Goal: Task Accomplishment & Management: Manage account settings

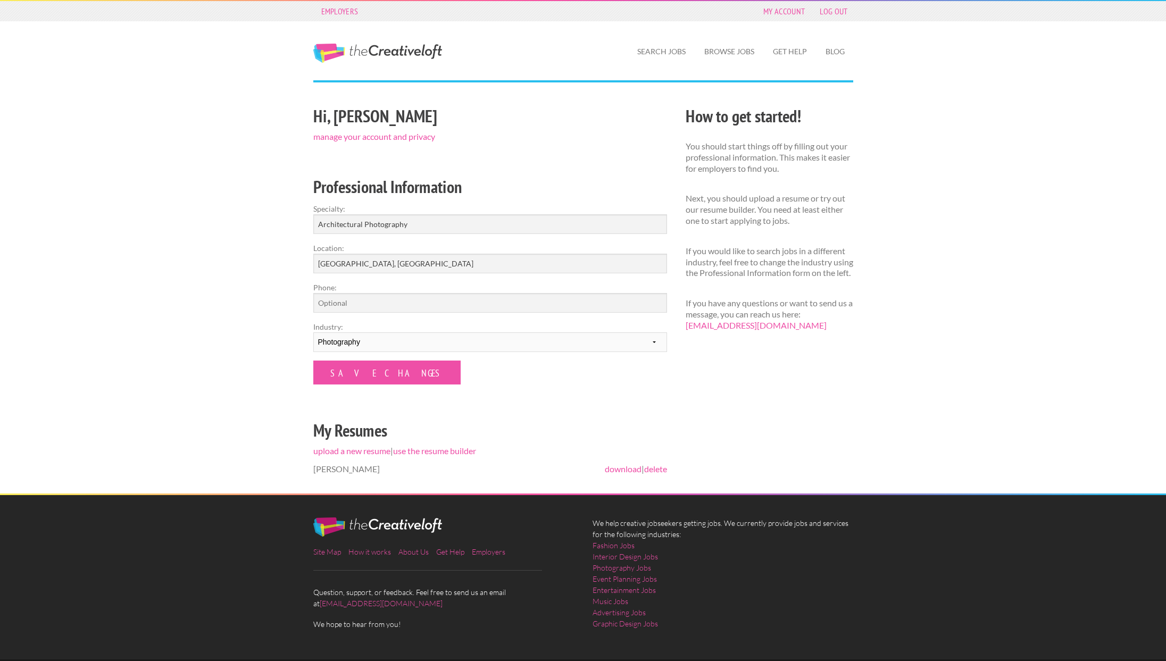
scroll to position [27, 0]
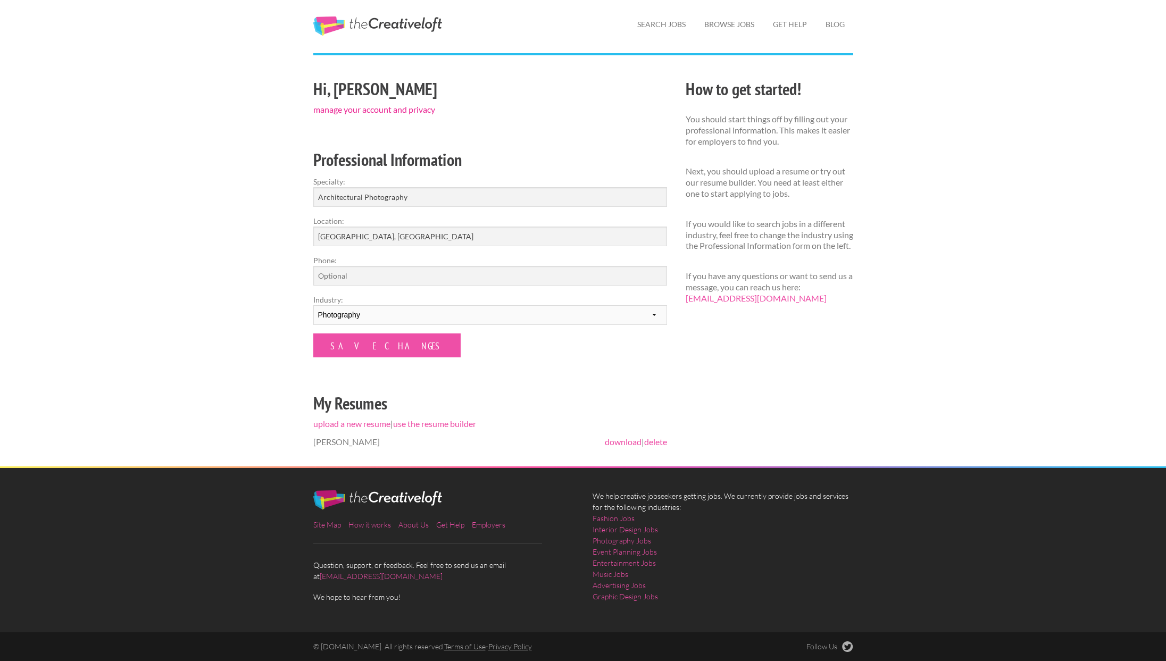
click at [370, 110] on link "manage your account and privacy" at bounding box center [374, 109] width 122 height 10
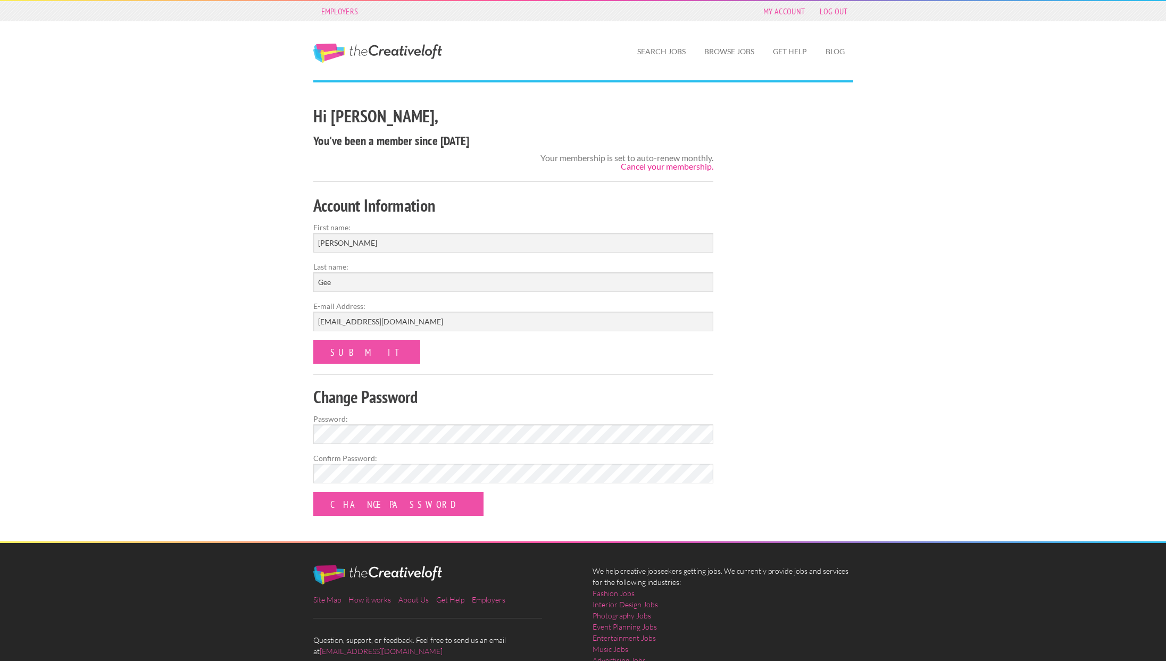
click at [663, 167] on link "Cancel your membership." at bounding box center [667, 166] width 93 height 10
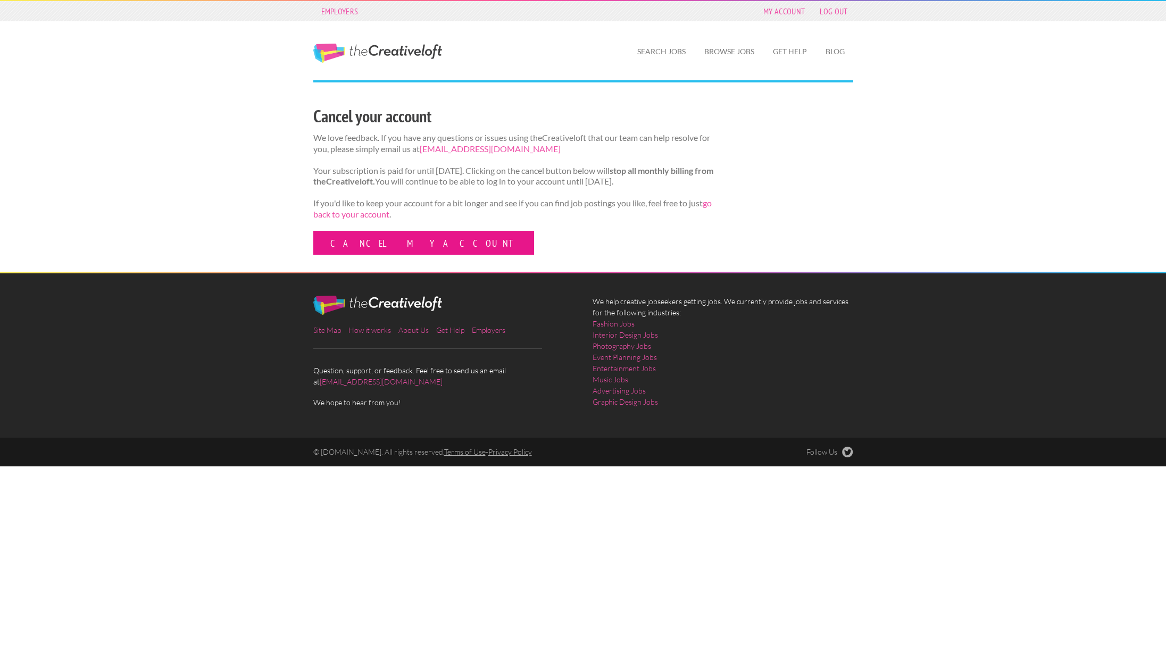
click at [378, 253] on link "Cancel my account" at bounding box center [423, 243] width 221 height 24
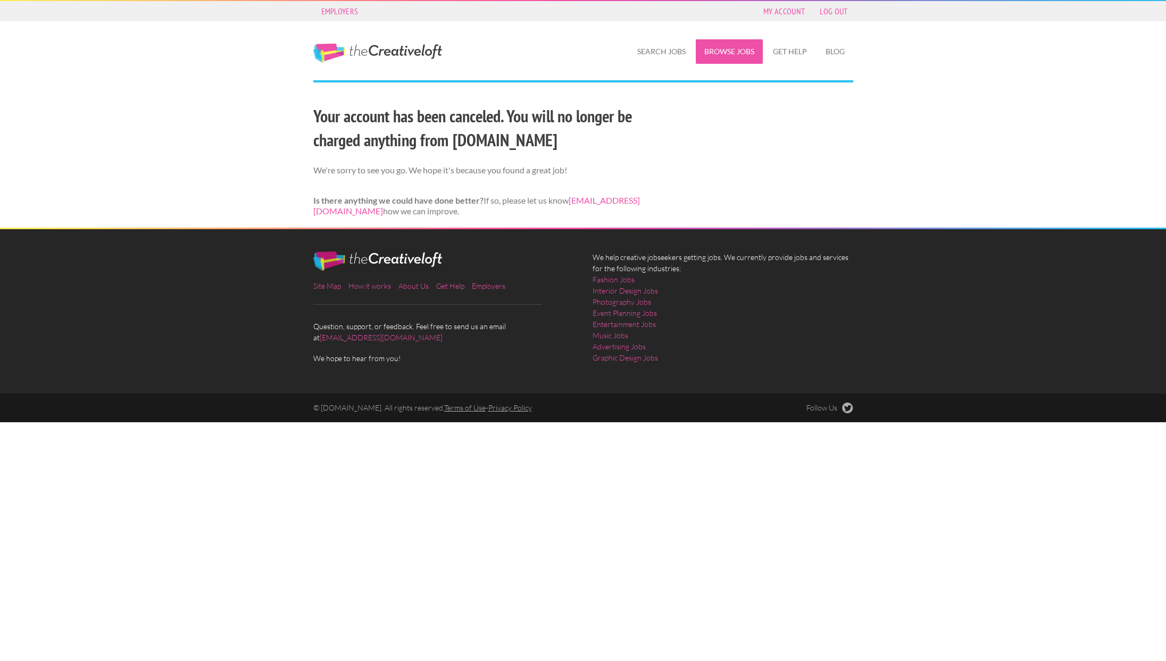
click at [739, 56] on link "Browse Jobs" at bounding box center [729, 51] width 67 height 24
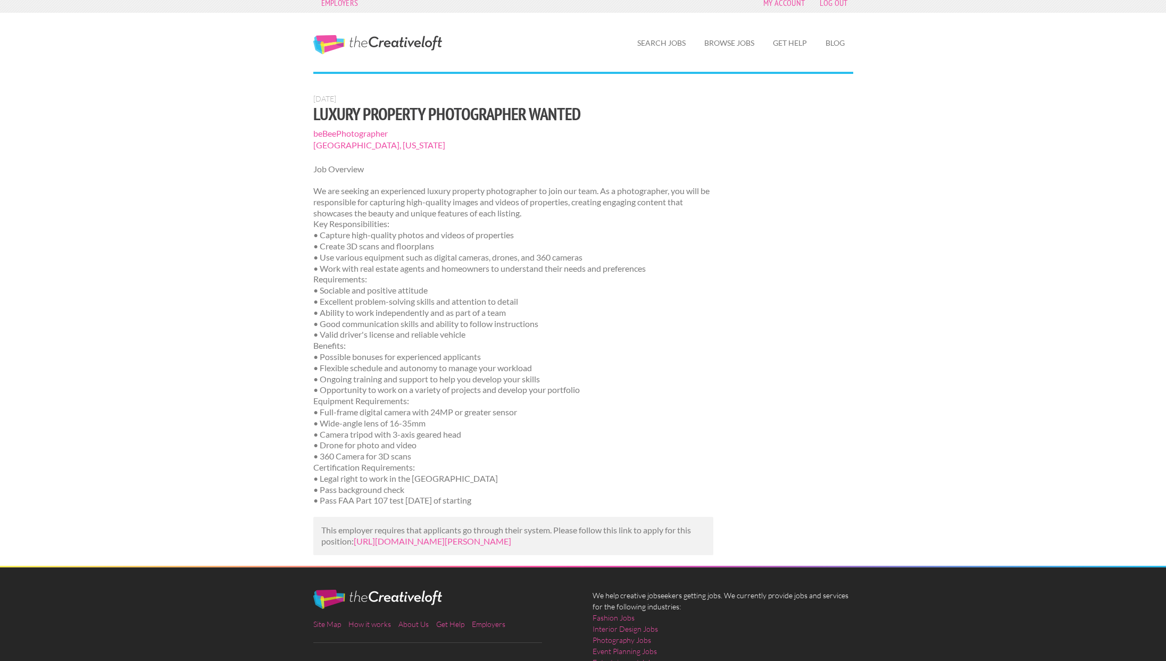
scroll to position [7, 0]
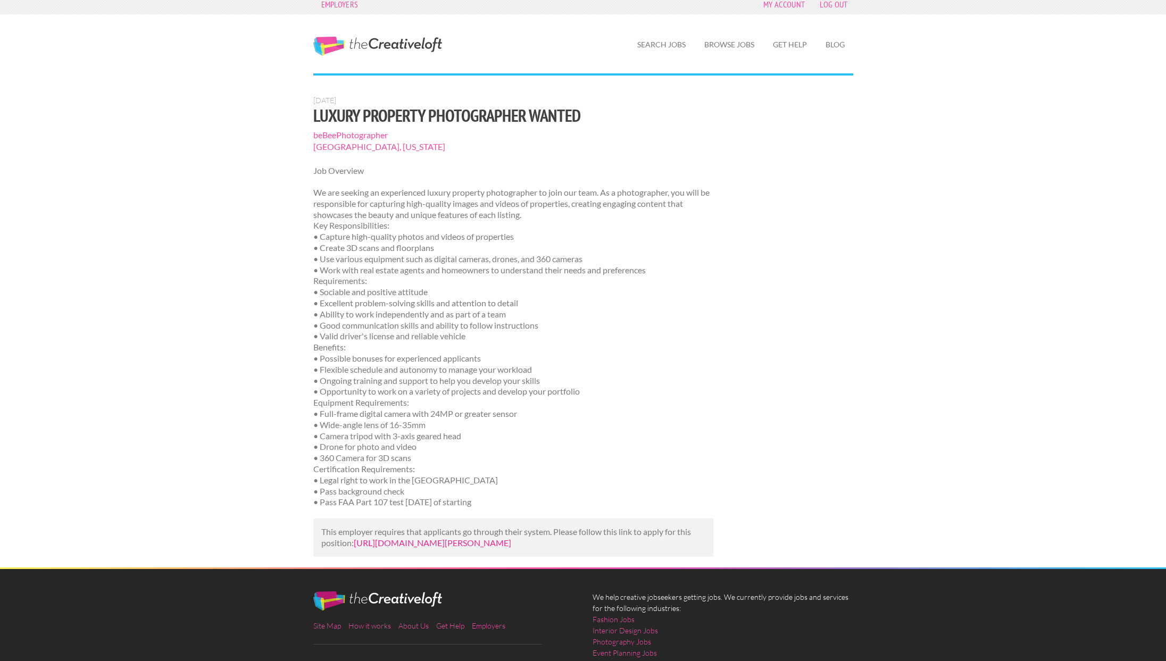
click at [454, 548] on link "https://us.bebee.com/job/b977eafd9c6fb435b46faeee3a5658da?utm_campaign=google_j…" at bounding box center [432, 543] width 157 height 10
